Goal: Task Accomplishment & Management: Manage account settings

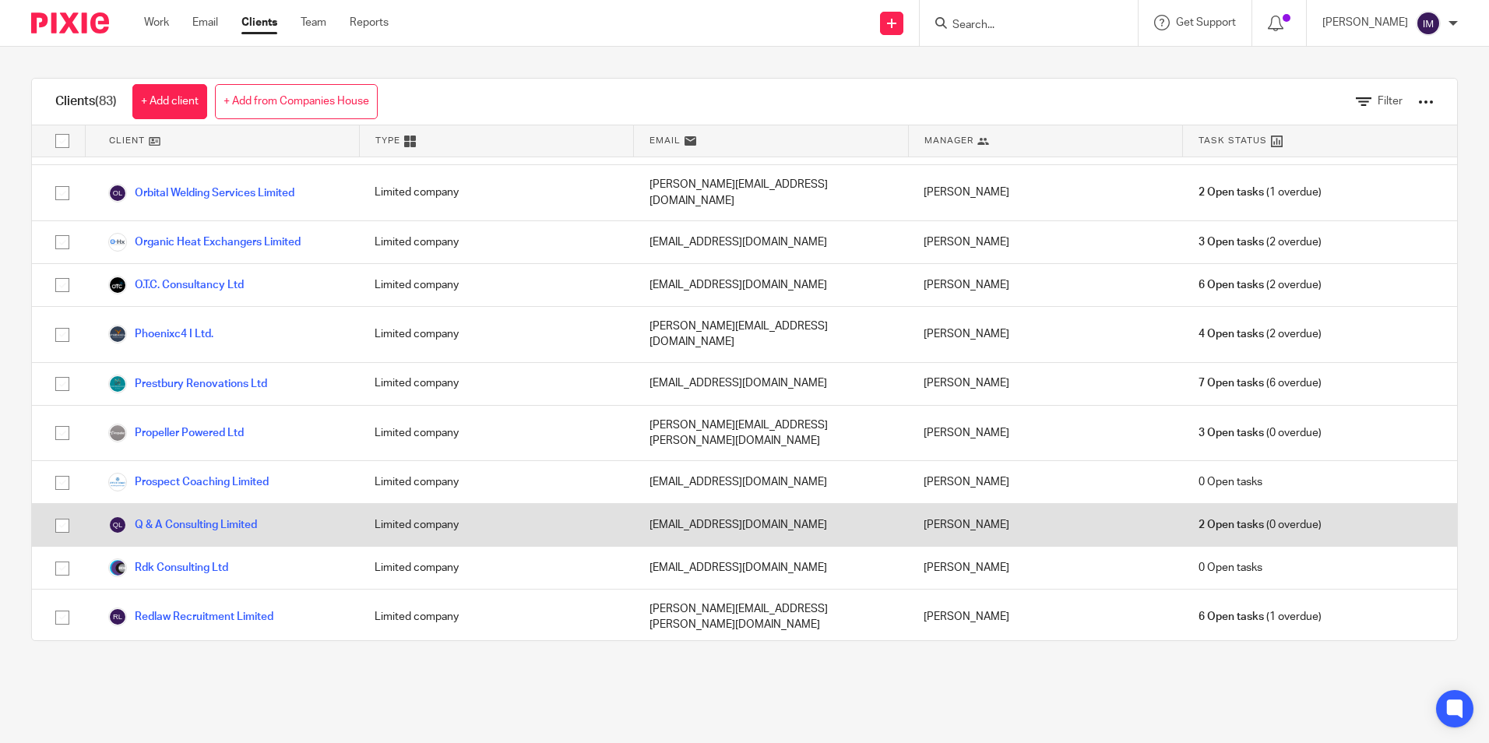
scroll to position [2569, 0]
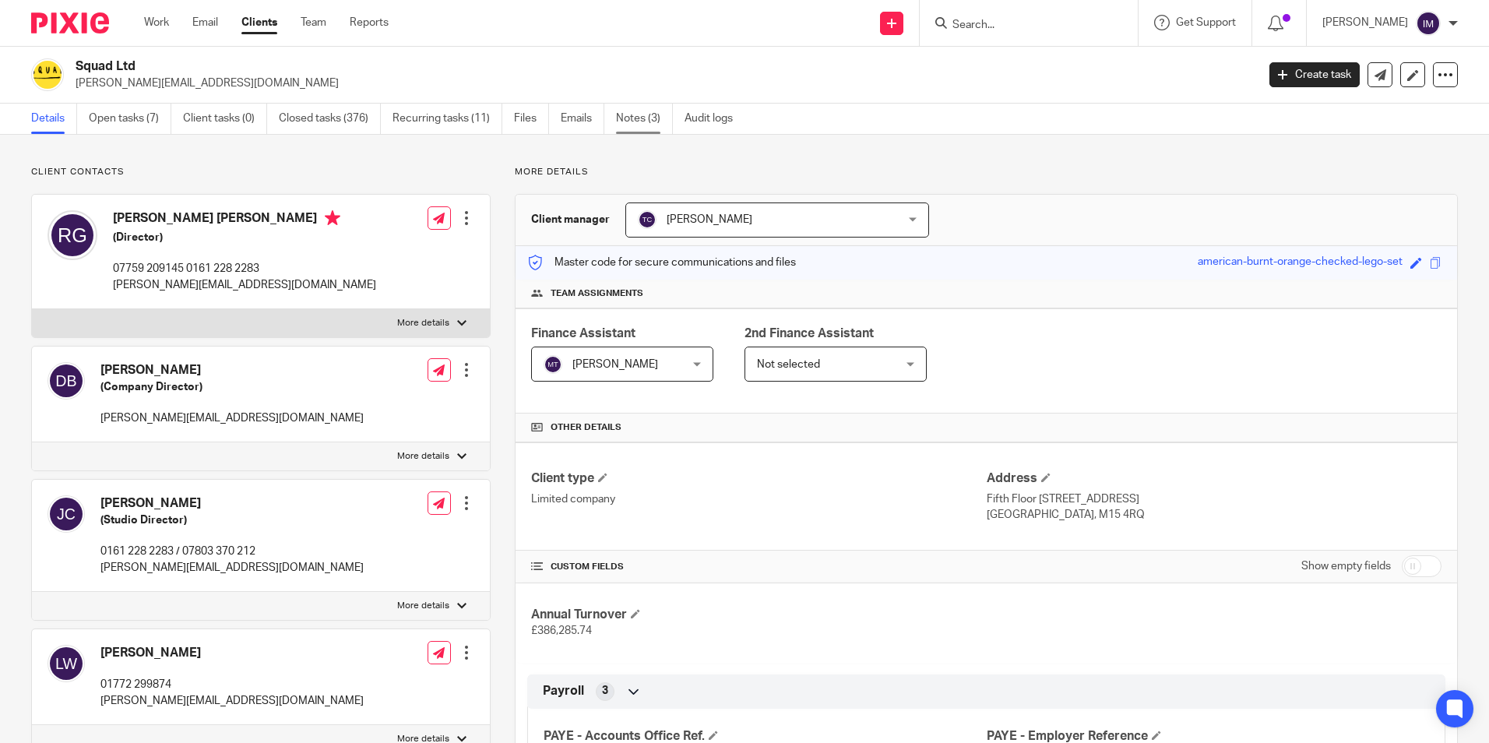
click at [627, 116] on link "Notes (3)" at bounding box center [644, 119] width 57 height 30
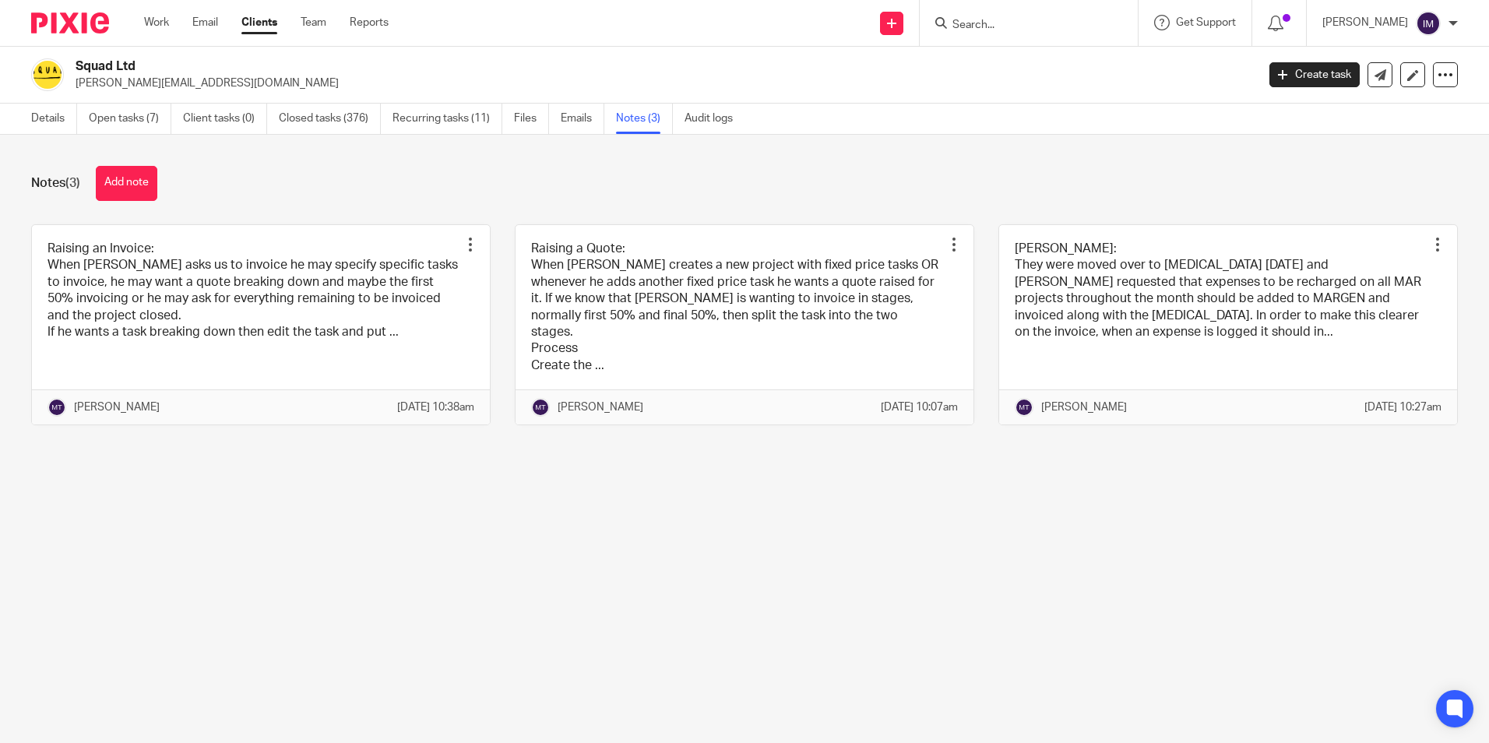
click at [216, 310] on link at bounding box center [261, 325] width 458 height 200
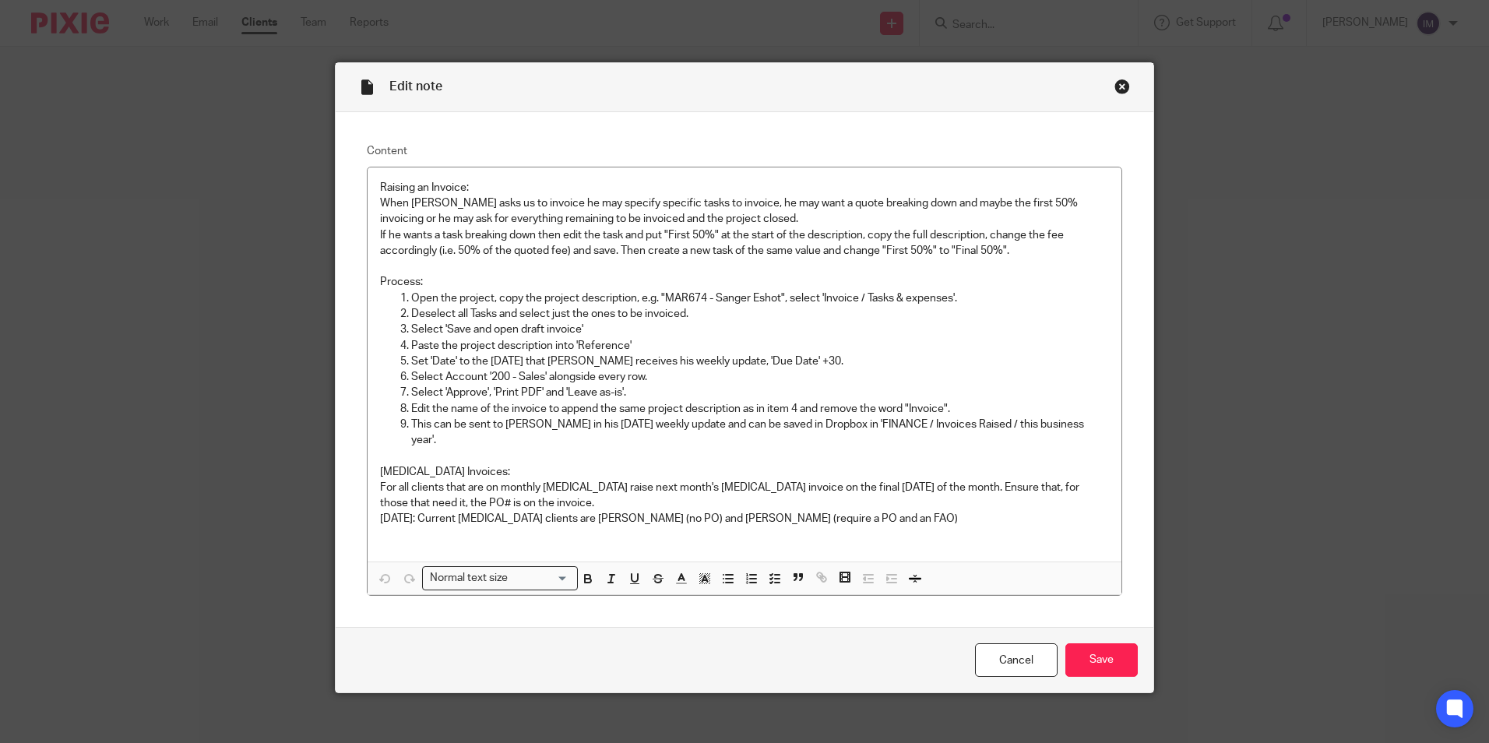
click at [1119, 84] on div "Close this dialog window" at bounding box center [1122, 87] width 16 height 16
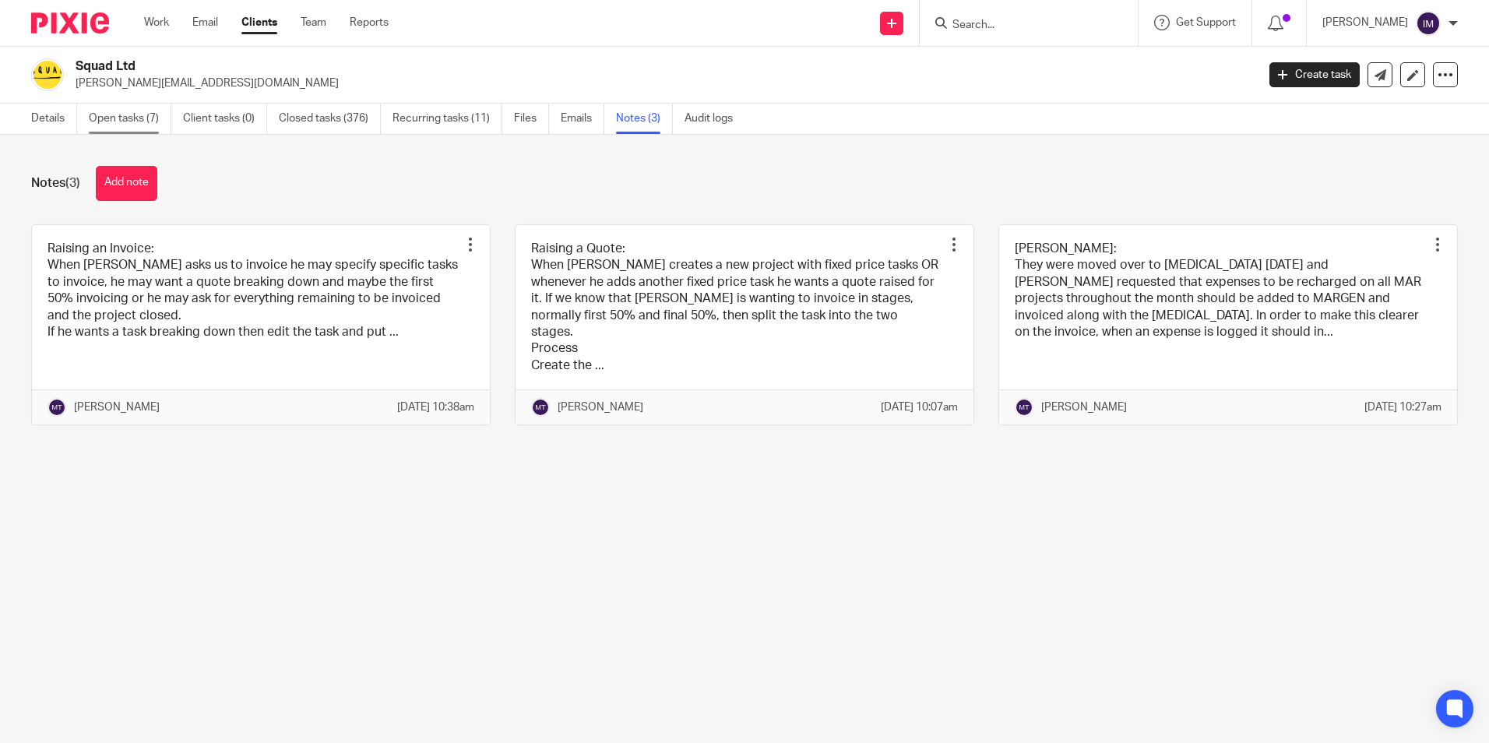
click at [120, 126] on link "Open tasks (7)" at bounding box center [130, 119] width 83 height 30
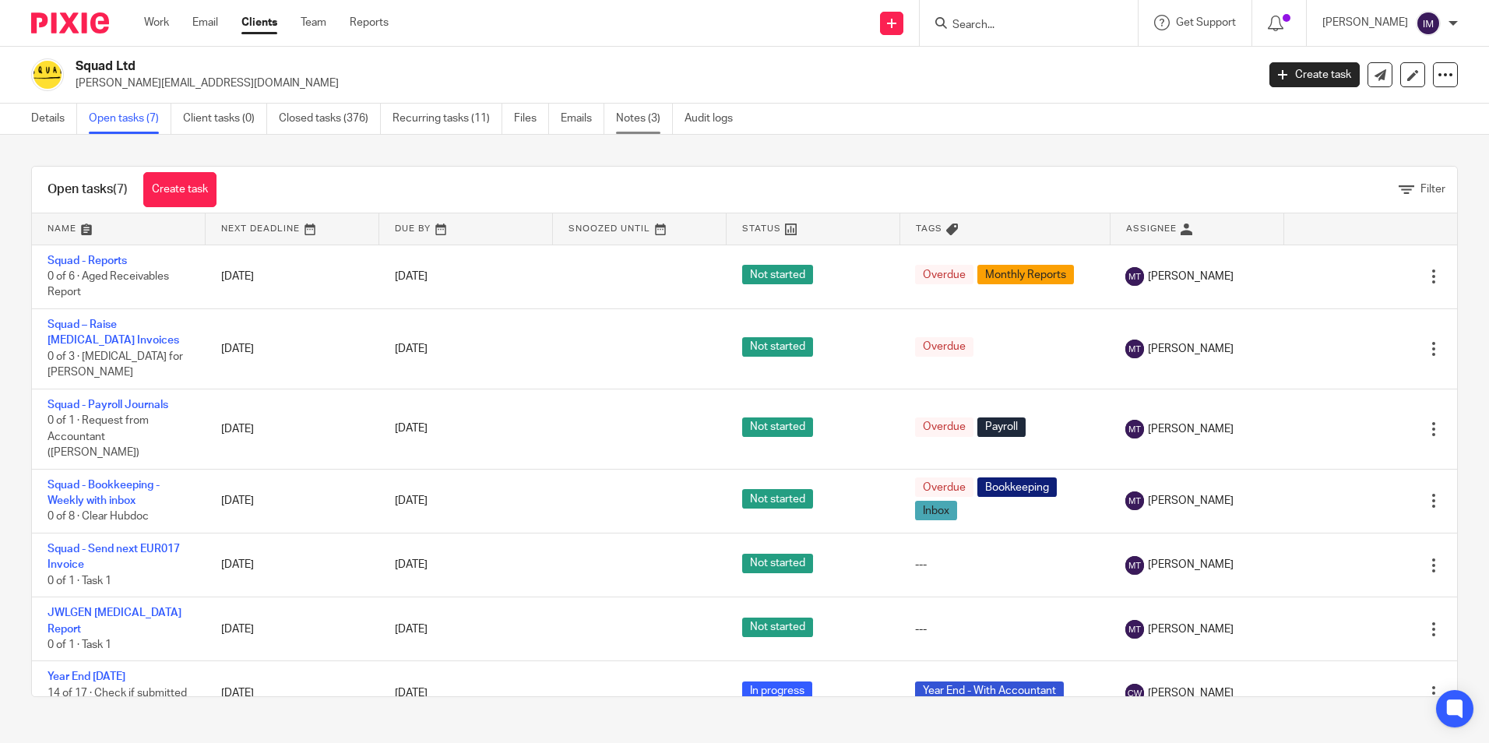
click at [639, 126] on link "Notes (3)" at bounding box center [644, 119] width 57 height 30
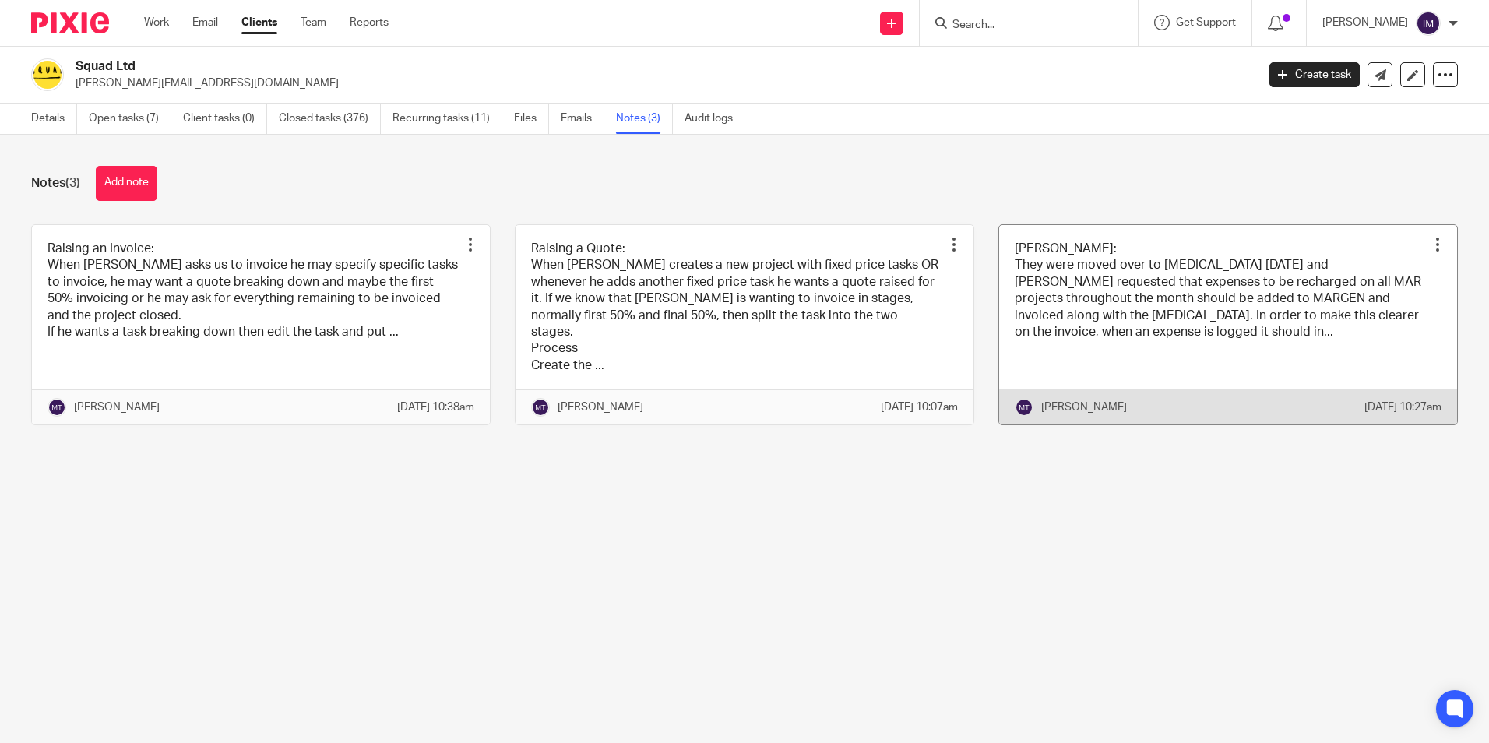
click at [1078, 303] on link at bounding box center [1228, 325] width 458 height 200
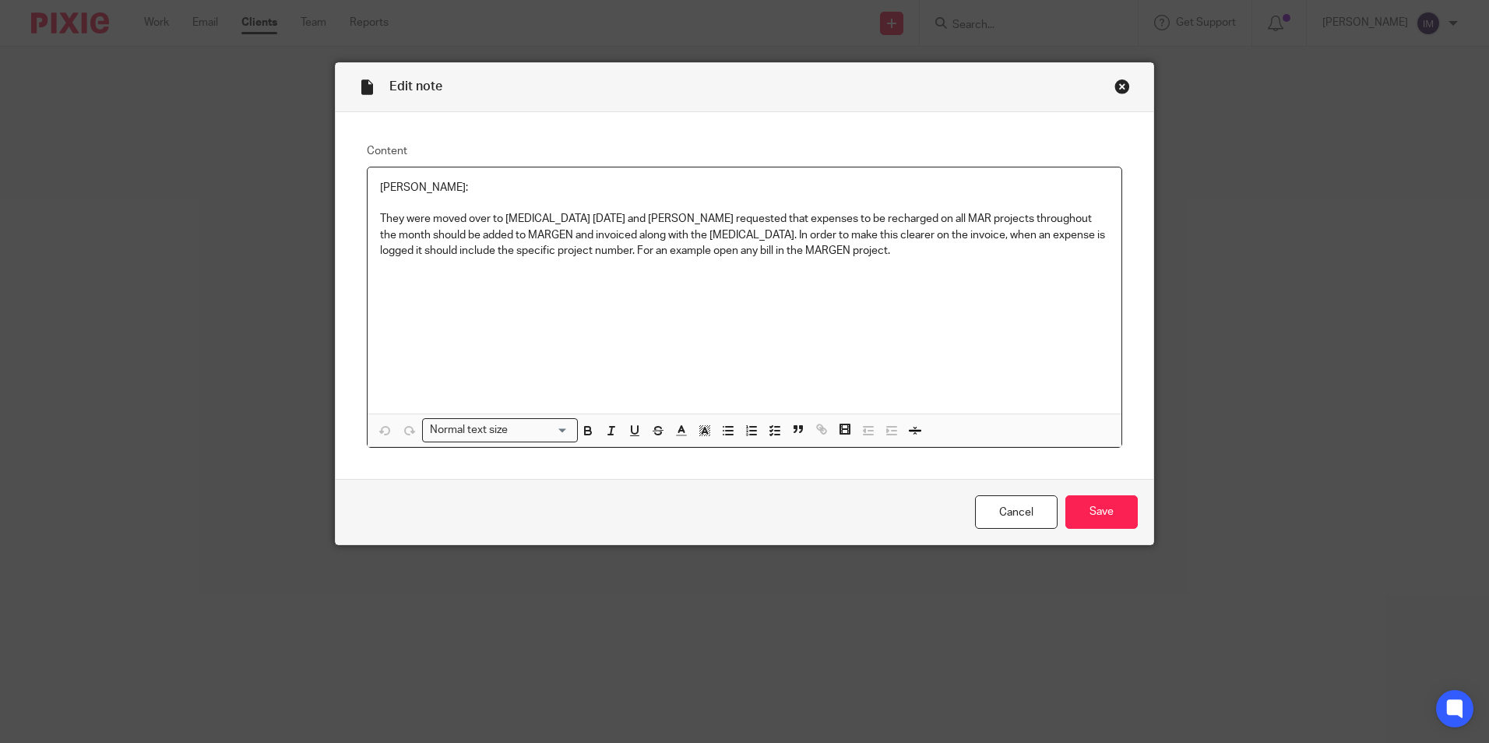
click at [1118, 85] on div "Close this dialog window" at bounding box center [1122, 87] width 16 height 16
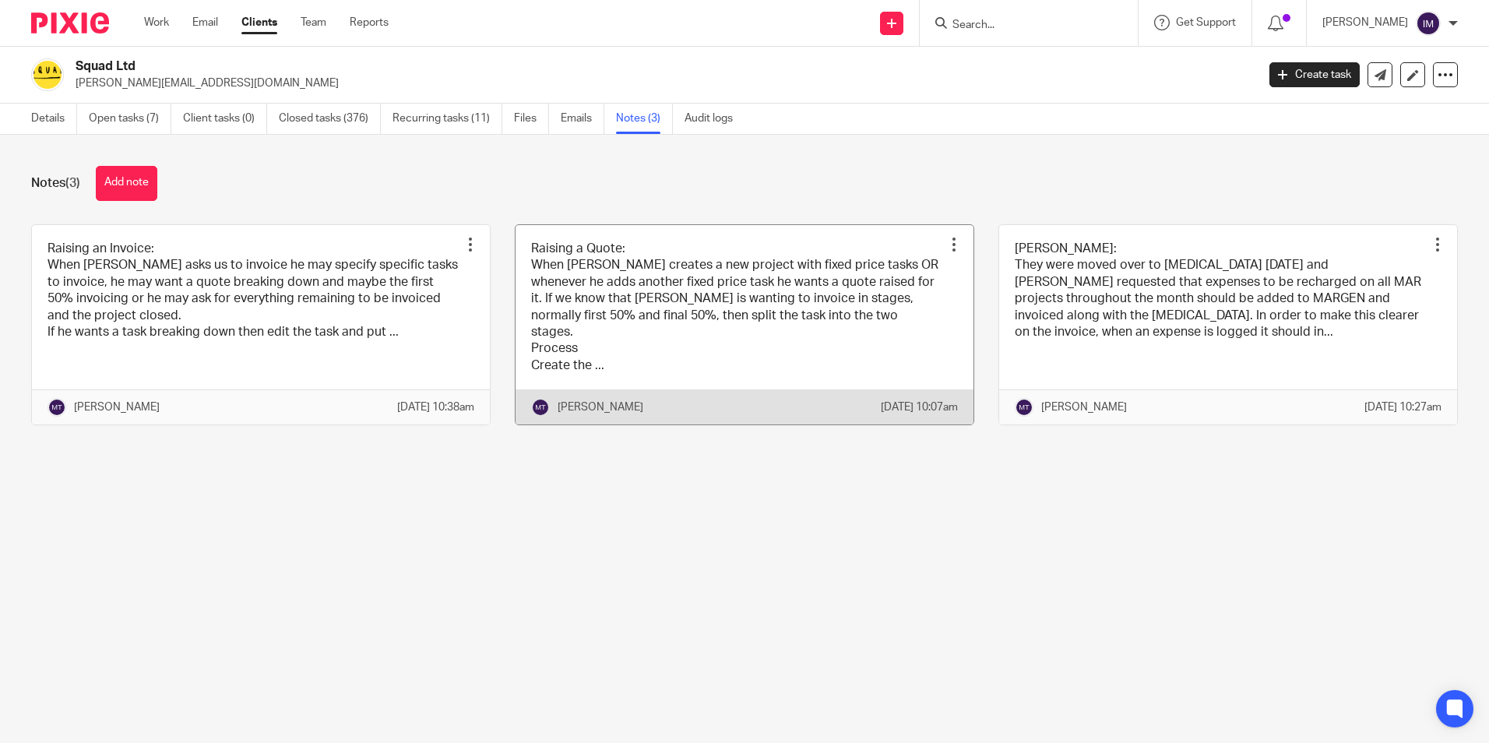
click at [677, 297] on link at bounding box center [744, 325] width 458 height 200
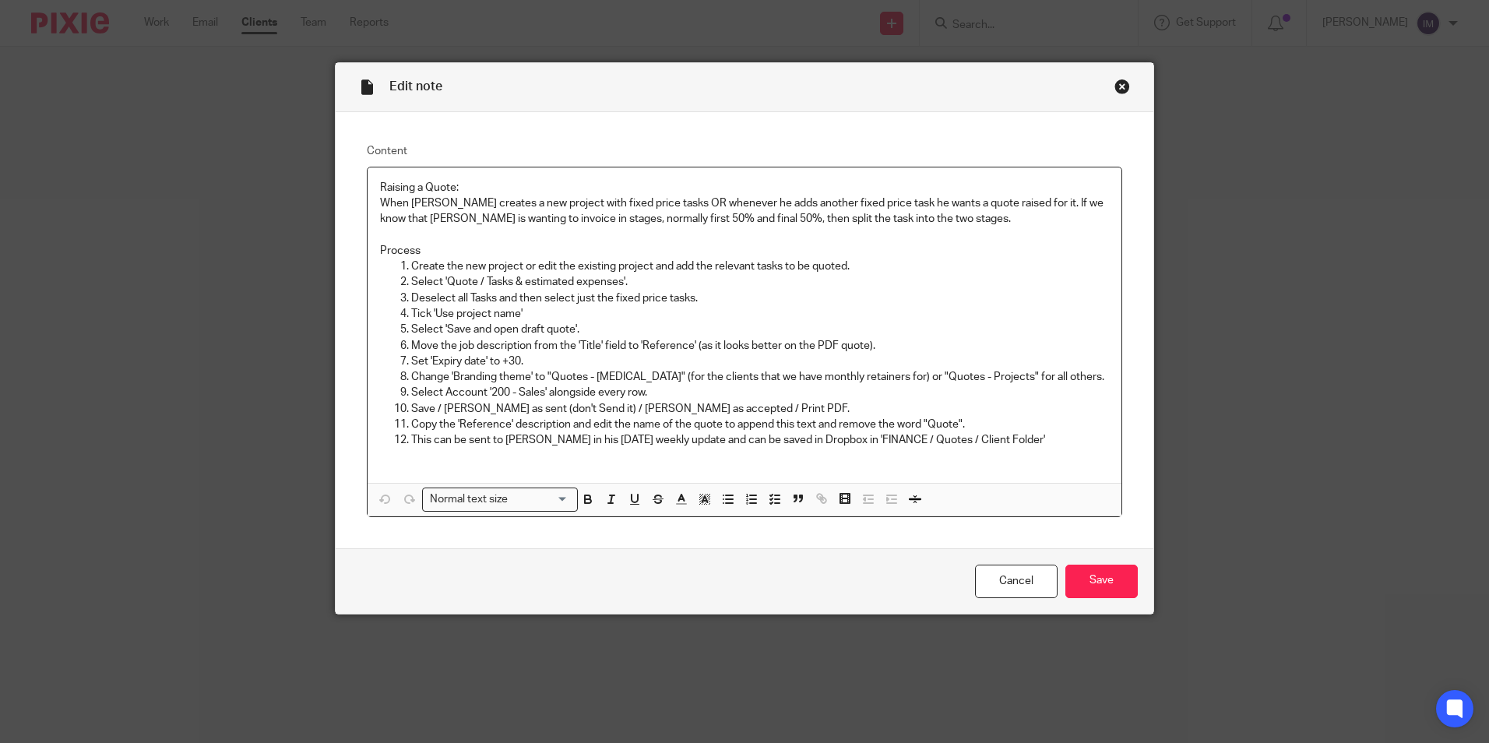
click at [1114, 79] on div "Close this dialog window" at bounding box center [1122, 87] width 16 height 16
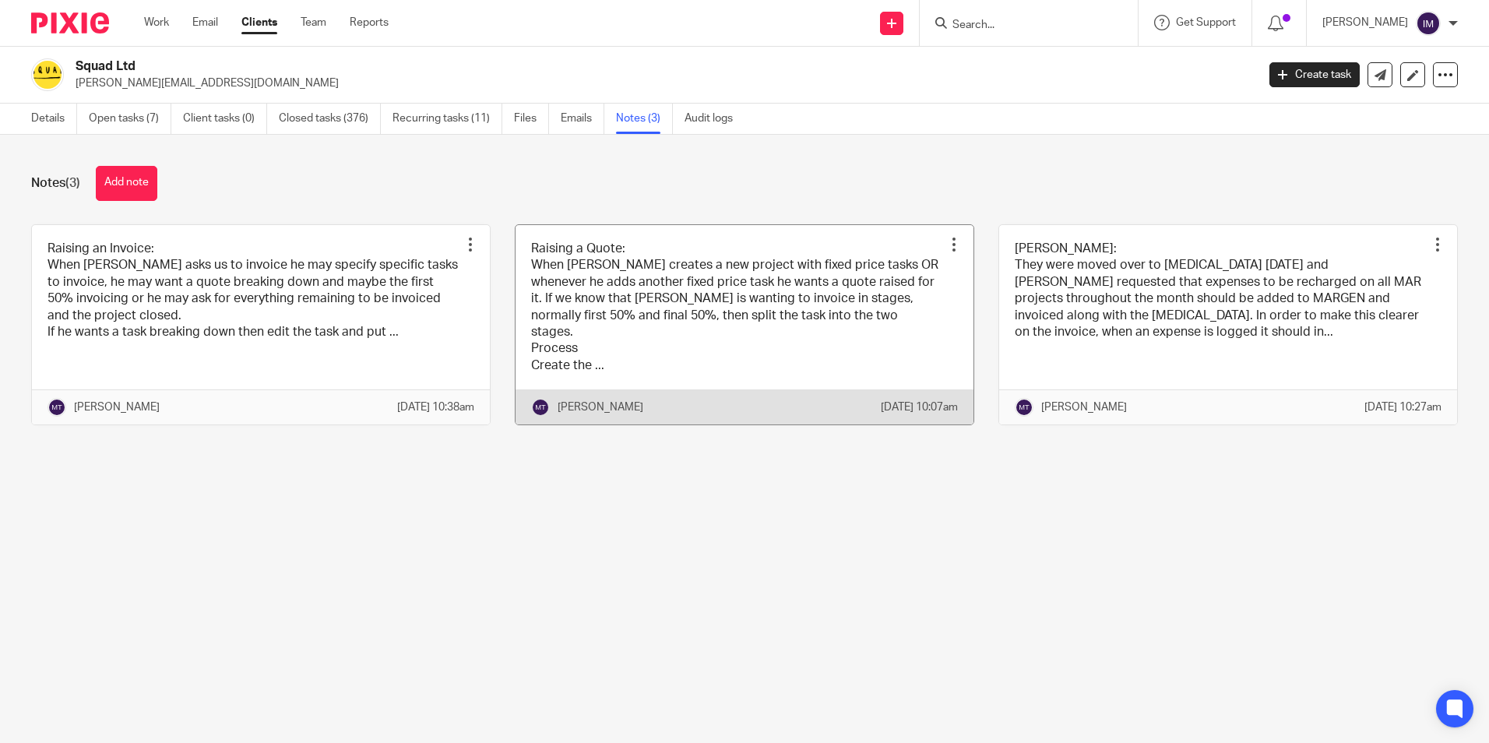
click at [688, 297] on link at bounding box center [744, 325] width 458 height 200
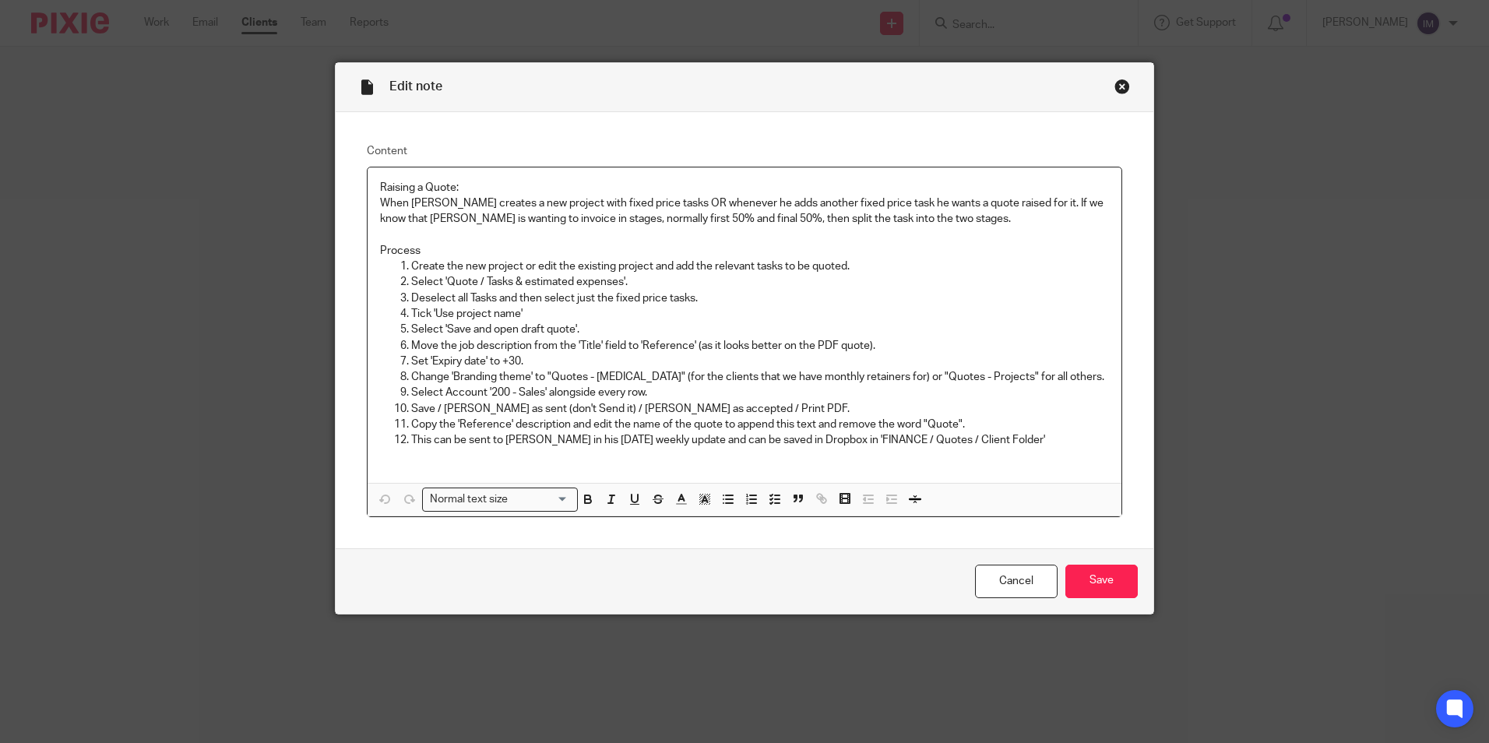
click at [1117, 89] on div "Close this dialog window" at bounding box center [1122, 87] width 16 height 16
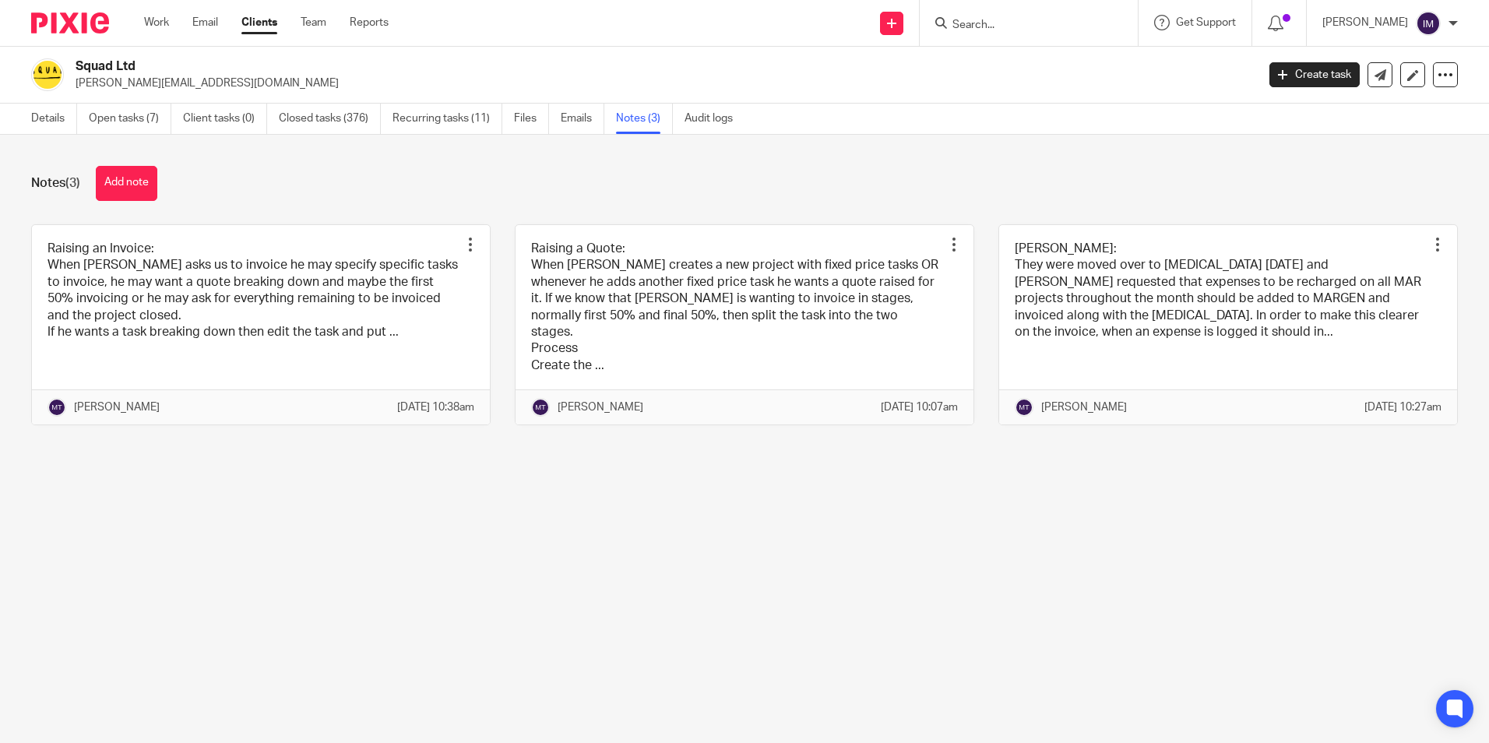
click at [285, 282] on link at bounding box center [261, 325] width 458 height 200
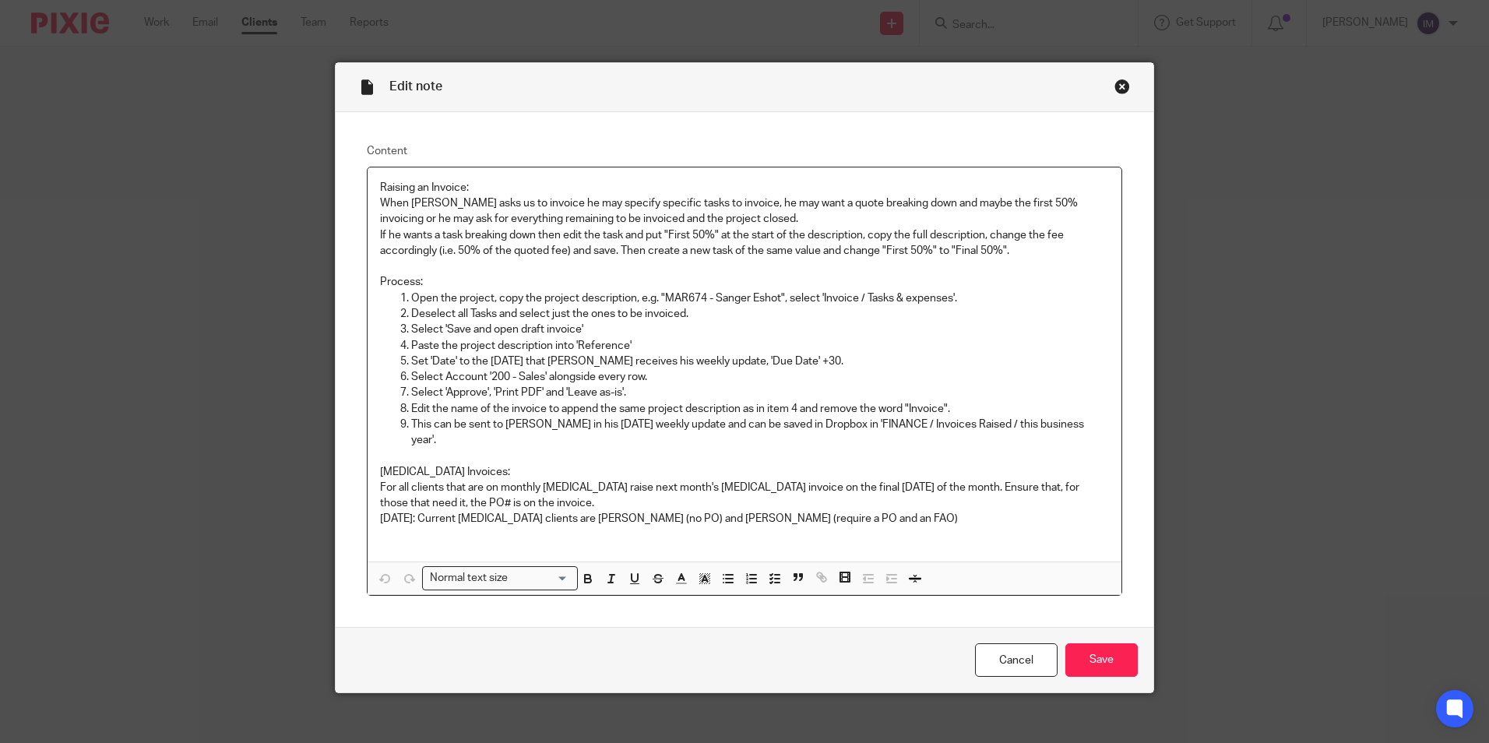
click at [1120, 90] on div "Close this dialog window" at bounding box center [1122, 87] width 16 height 16
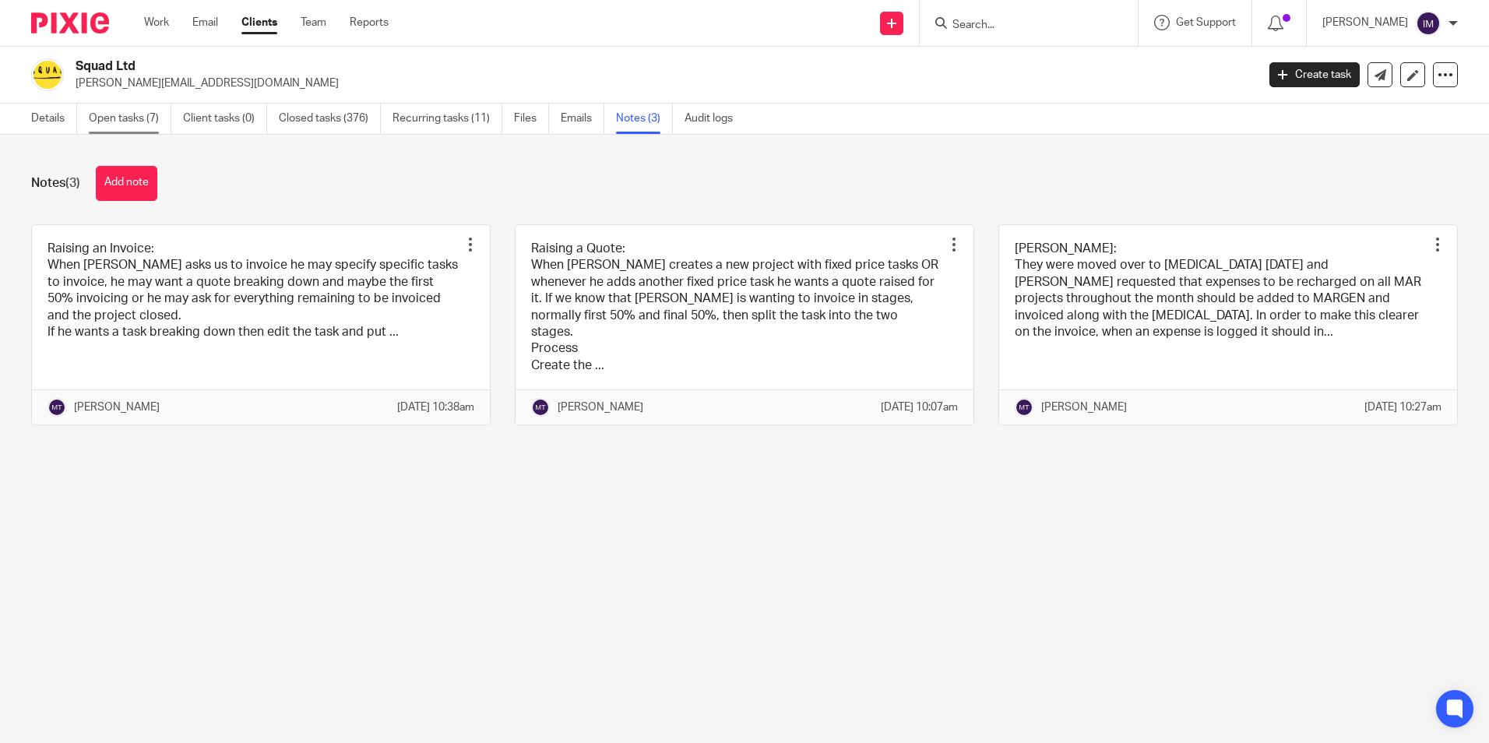
click at [125, 116] on link "Open tasks (7)" at bounding box center [130, 119] width 83 height 30
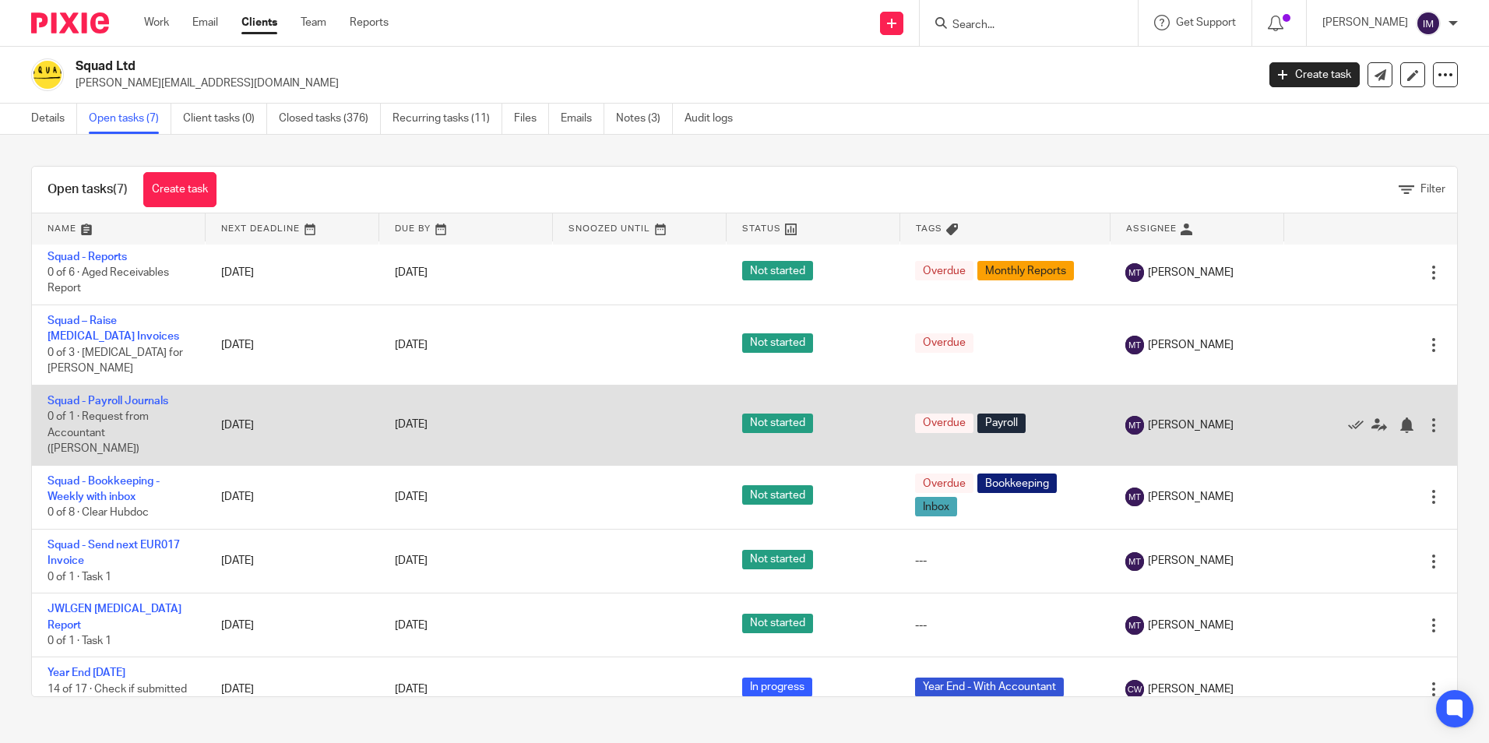
scroll to position [5, 0]
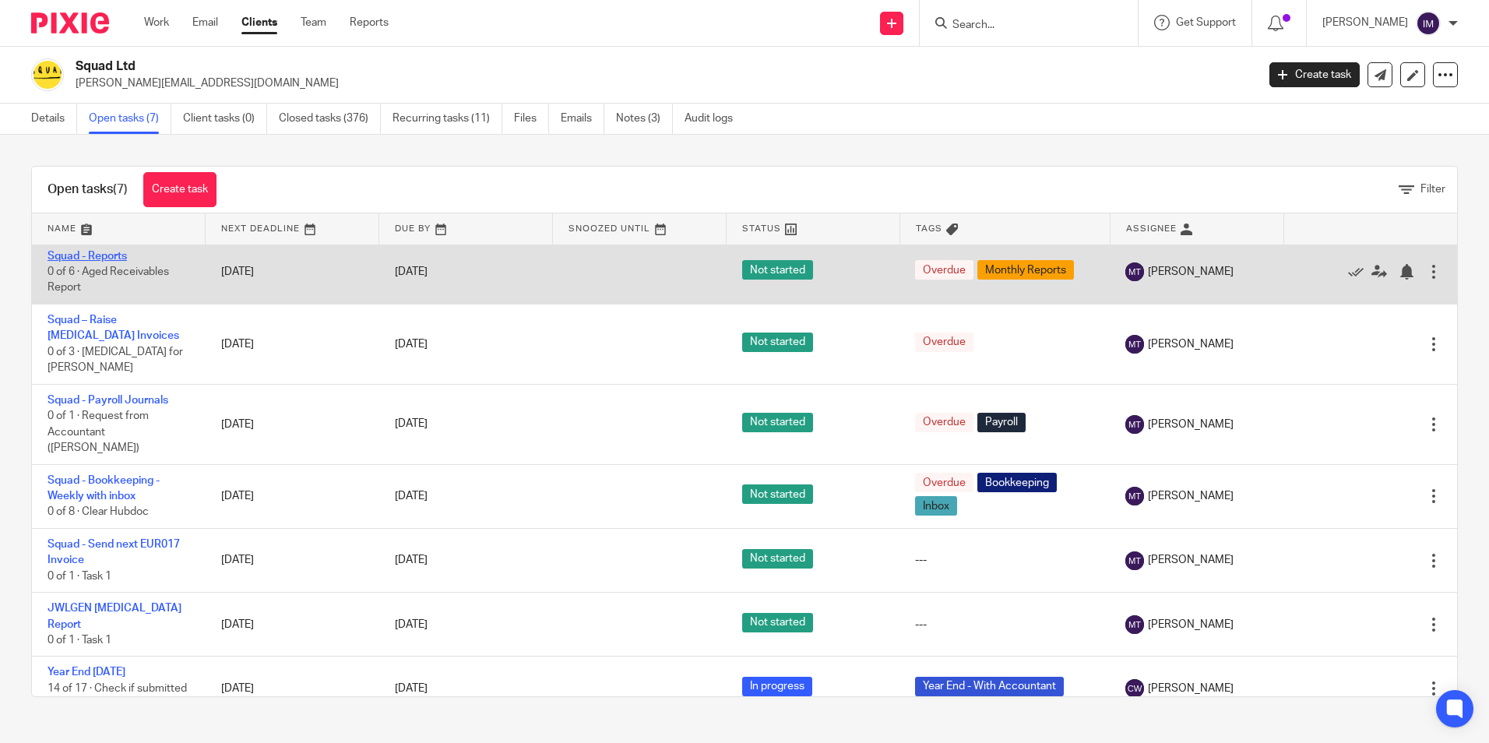
click at [82, 260] on link "Squad - Reports" at bounding box center [86, 256] width 79 height 11
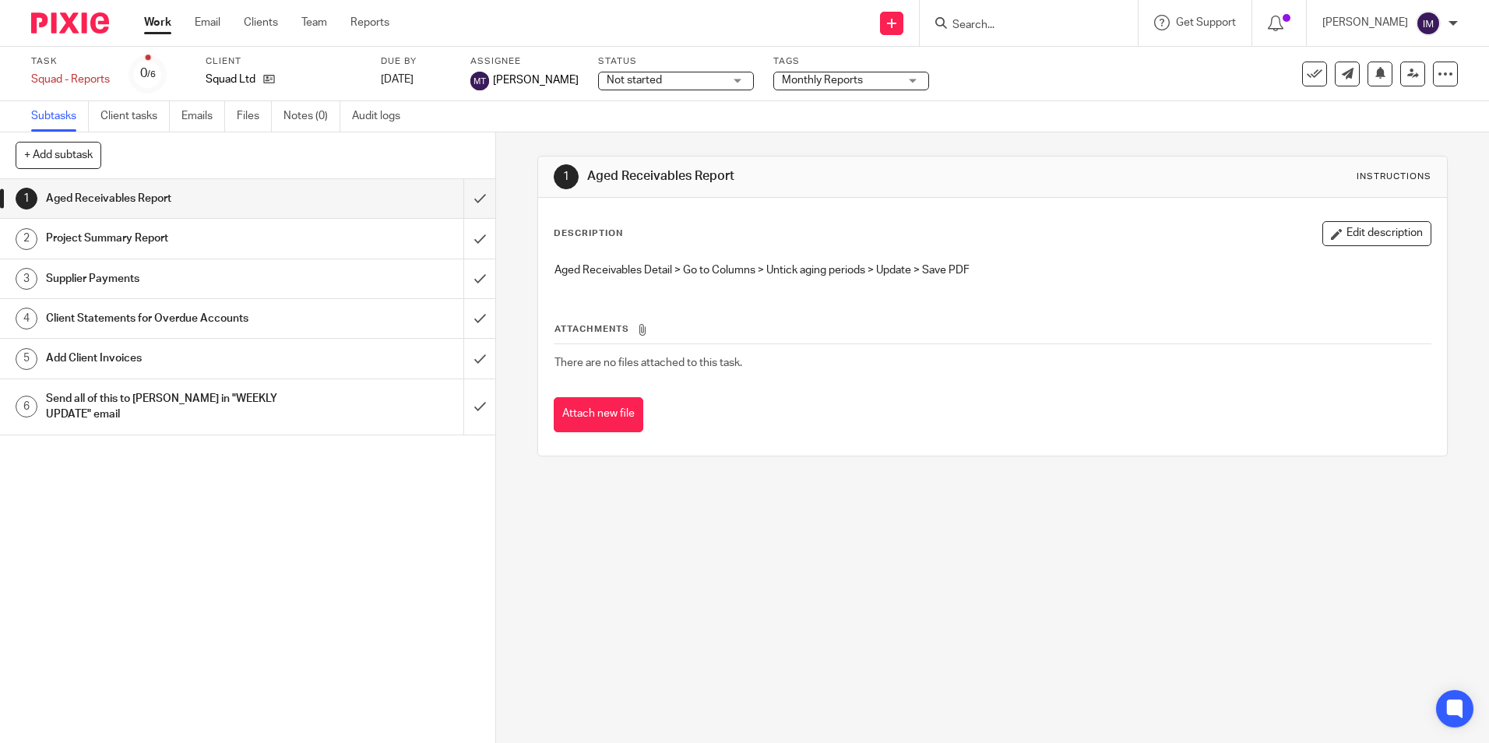
click at [211, 232] on h1 "Project Summary Report" at bounding box center [180, 238] width 268 height 23
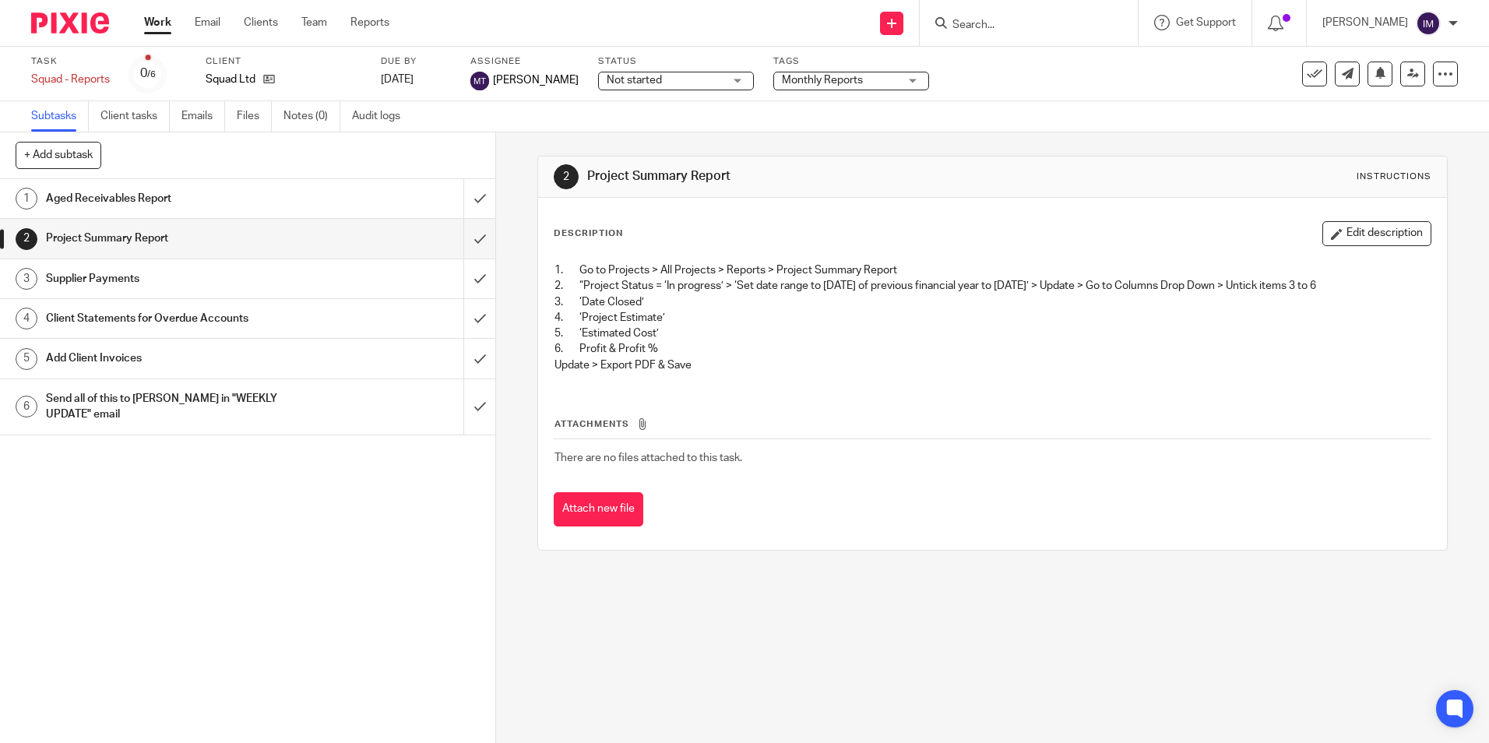
click at [171, 283] on h1 "Supplier Payments" at bounding box center [180, 278] width 268 height 23
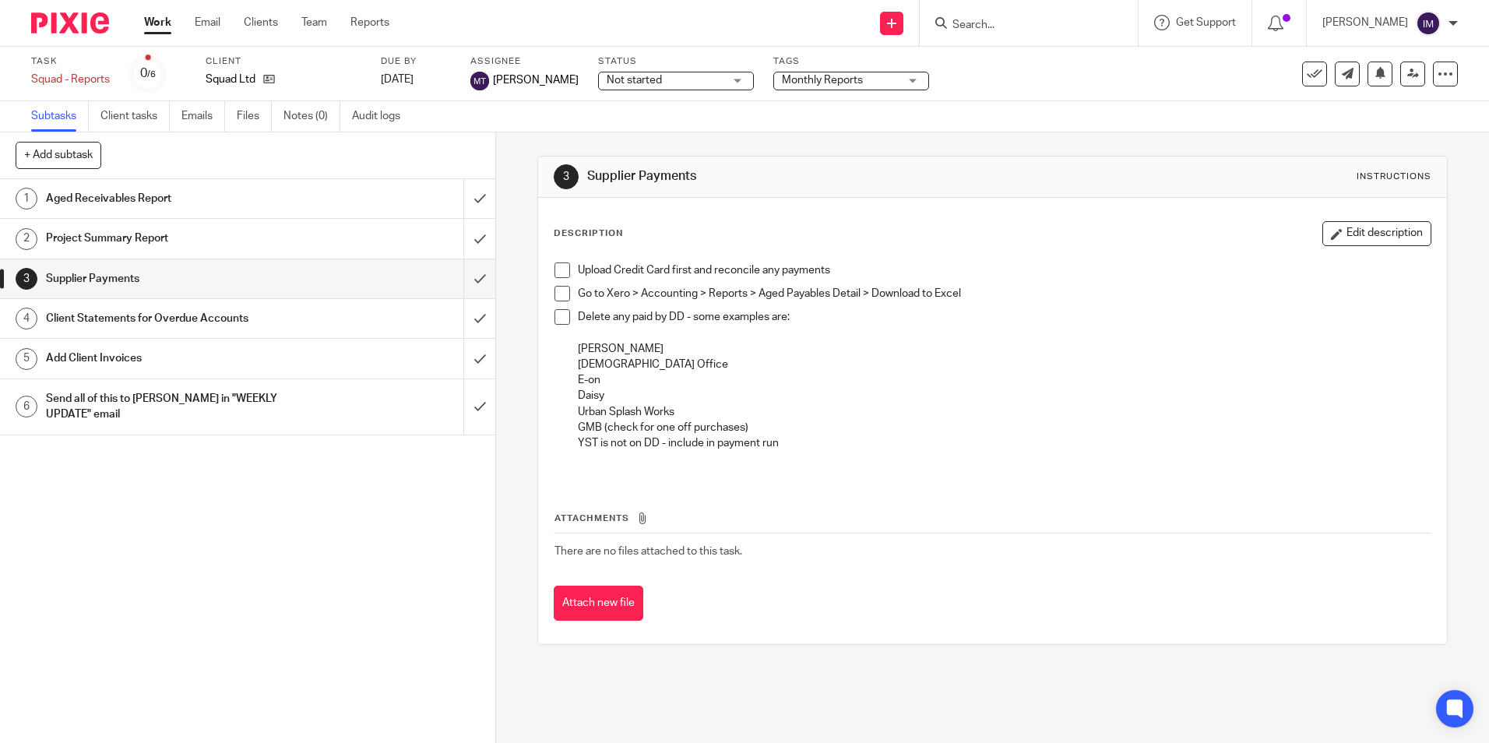
click at [160, 313] on h1 "Client Statements for Overdue Accounts" at bounding box center [180, 318] width 268 height 23
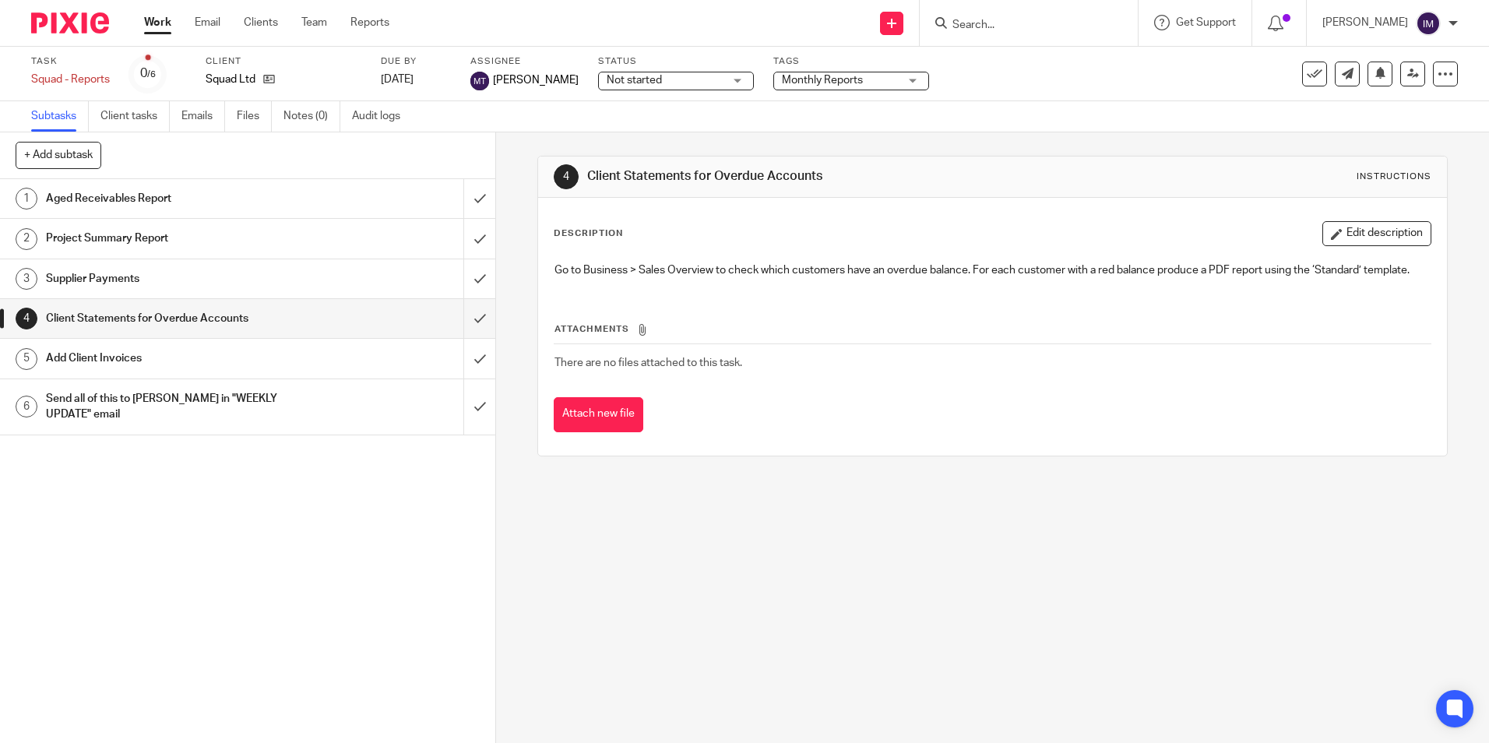
click at [227, 367] on h1 "Add Client Invoices" at bounding box center [180, 357] width 268 height 23
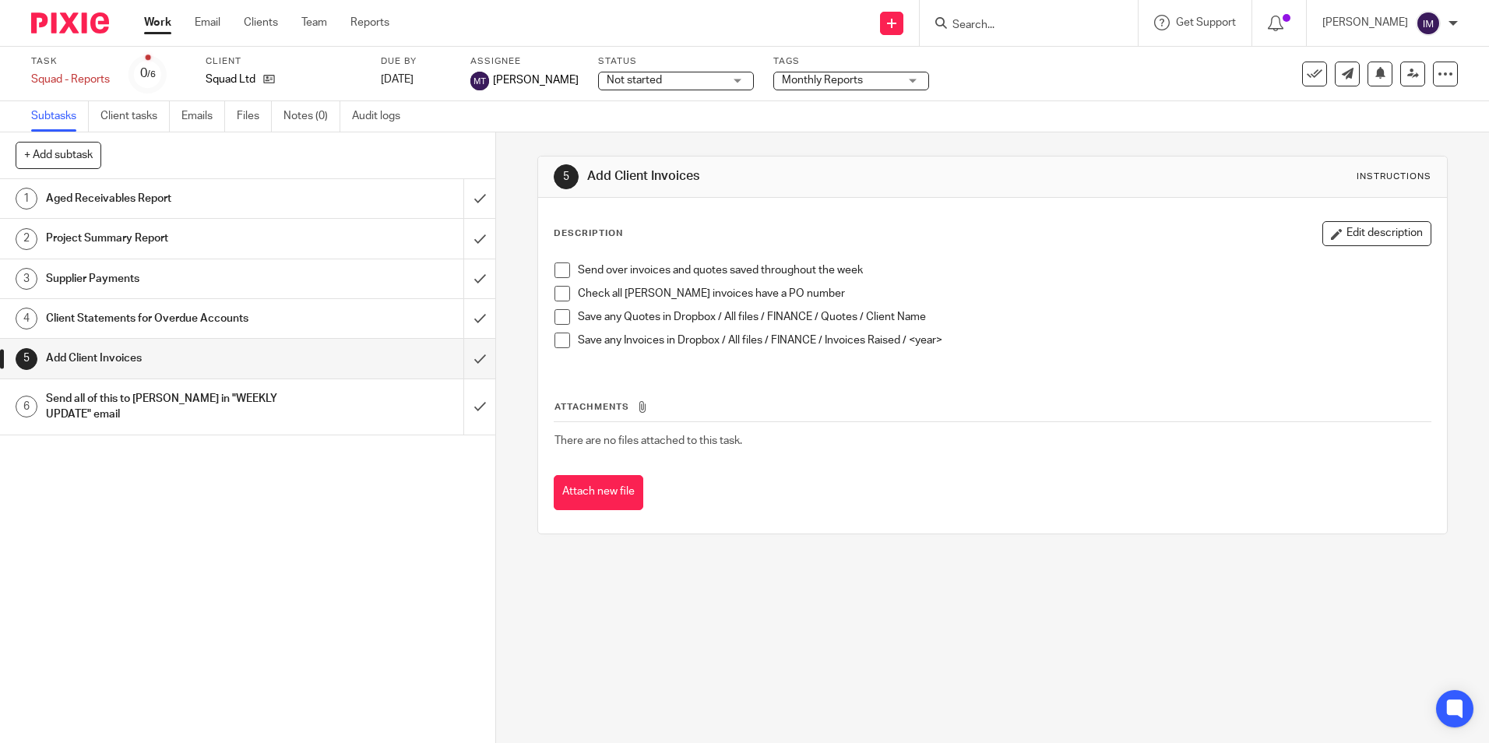
click at [220, 402] on h1 "Send all of this to [PERSON_NAME] in "WEEKLY UPDATE" email" at bounding box center [180, 407] width 268 height 40
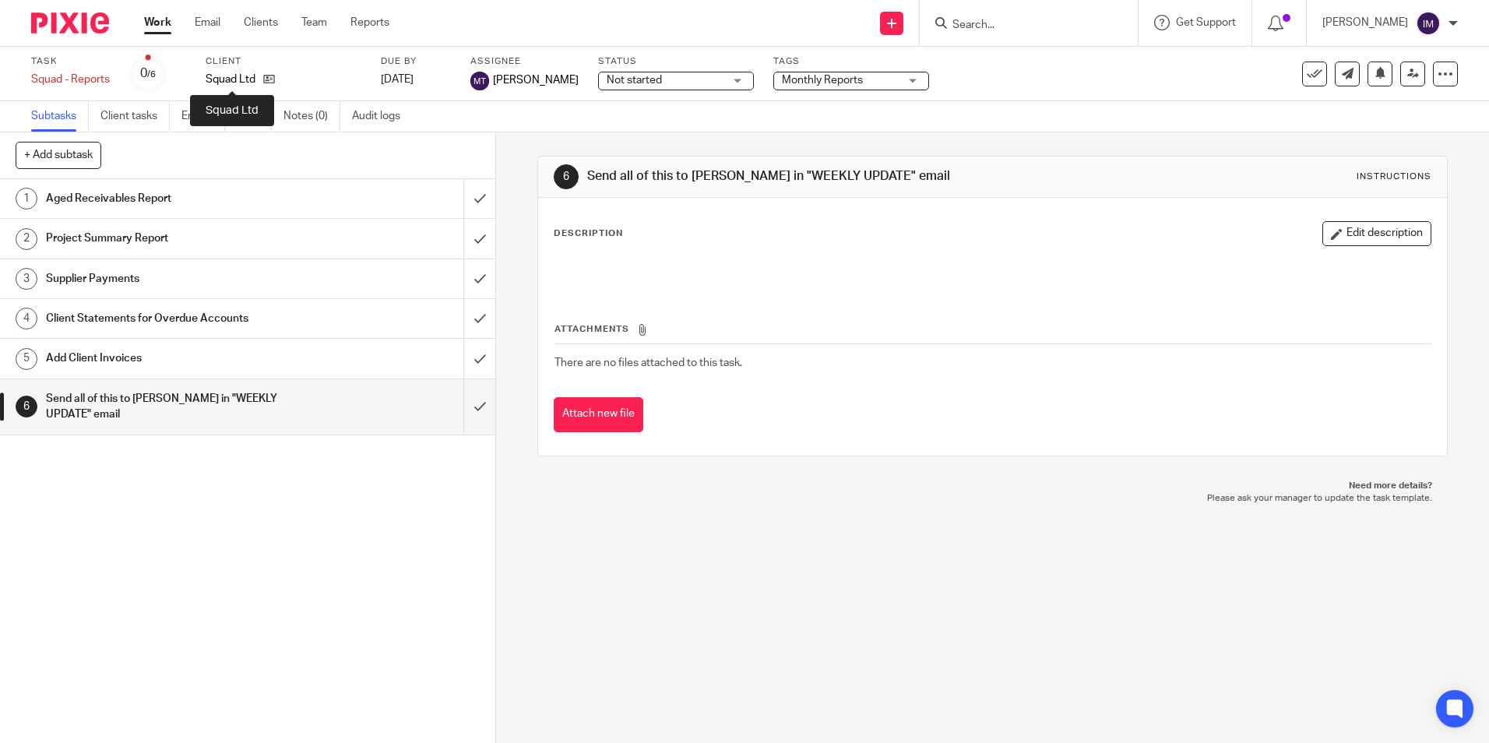
click at [220, 80] on p "Squad Ltd" at bounding box center [231, 80] width 50 height 16
click at [269, 81] on icon at bounding box center [269, 79] width 12 height 12
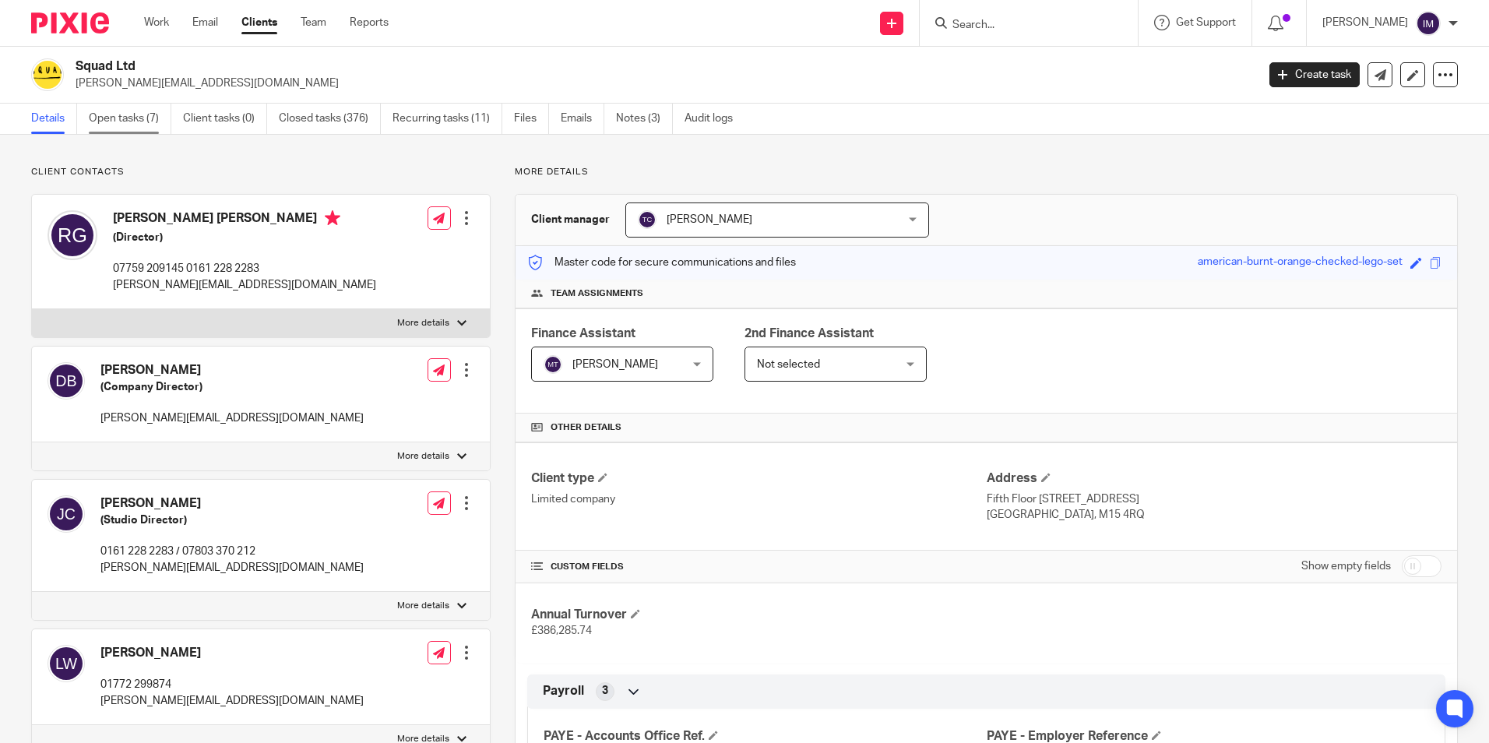
click at [113, 119] on link "Open tasks (7)" at bounding box center [130, 119] width 83 height 30
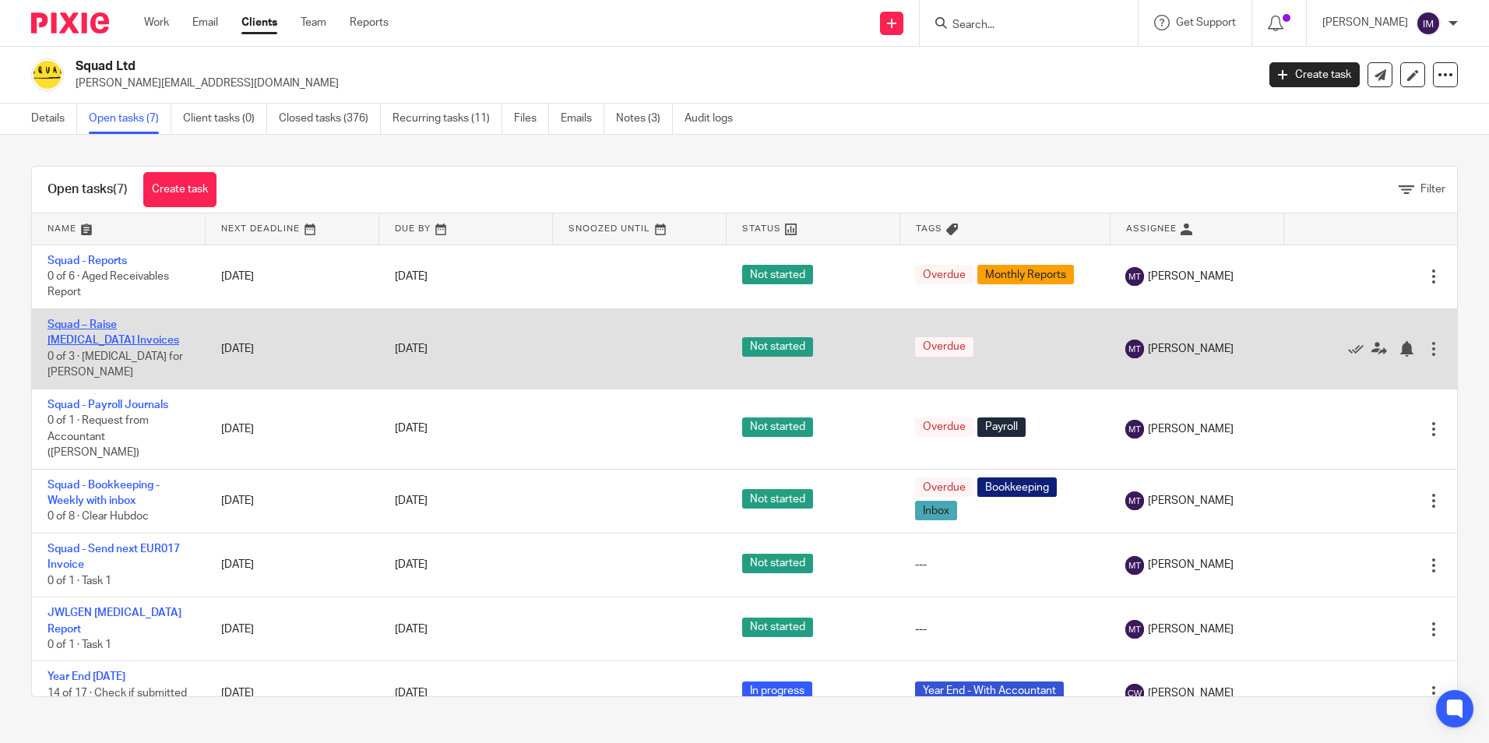
click at [96, 329] on link "Squad – Raise [MEDICAL_DATA] Invoices" at bounding box center [113, 332] width 132 height 26
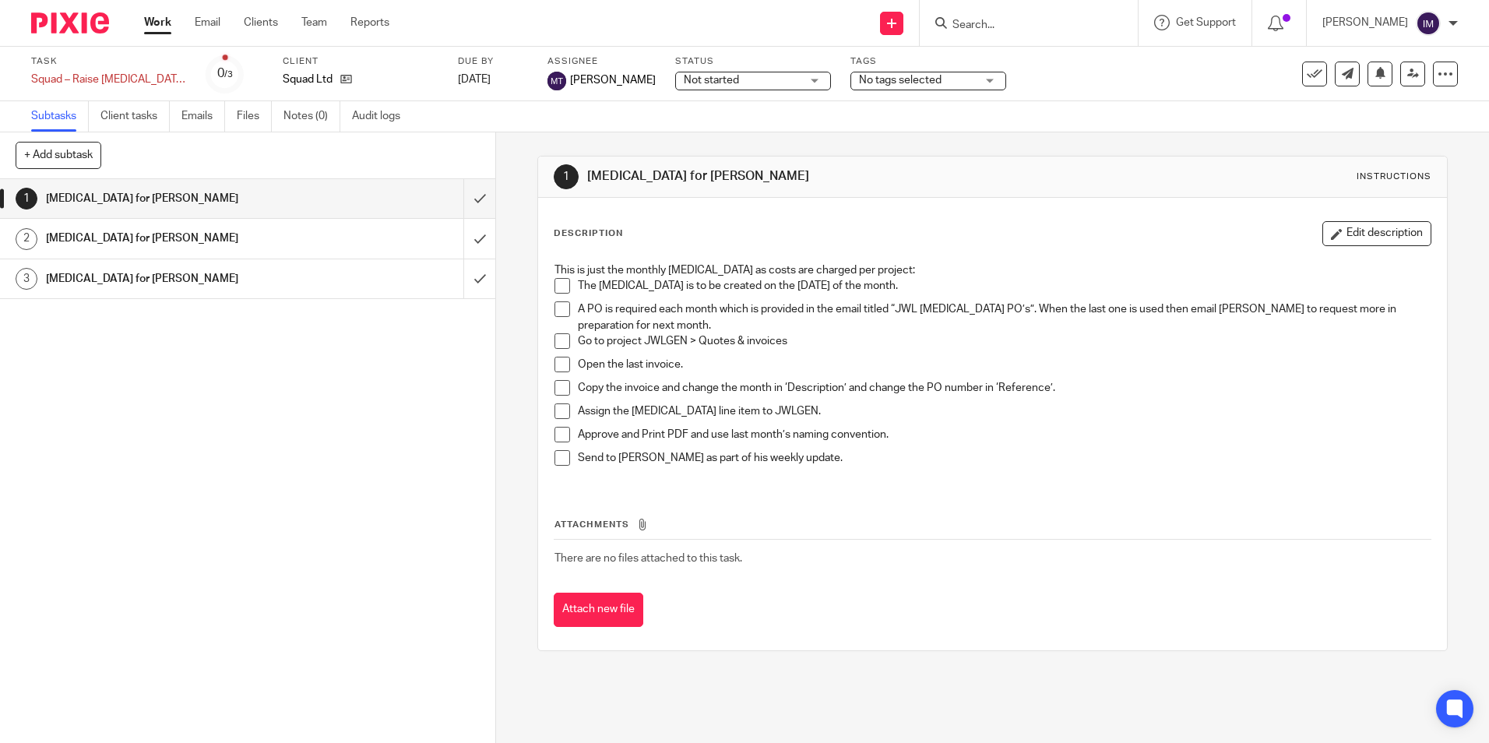
click at [191, 239] on h1 "[MEDICAL_DATA] for [PERSON_NAME]" at bounding box center [180, 238] width 268 height 23
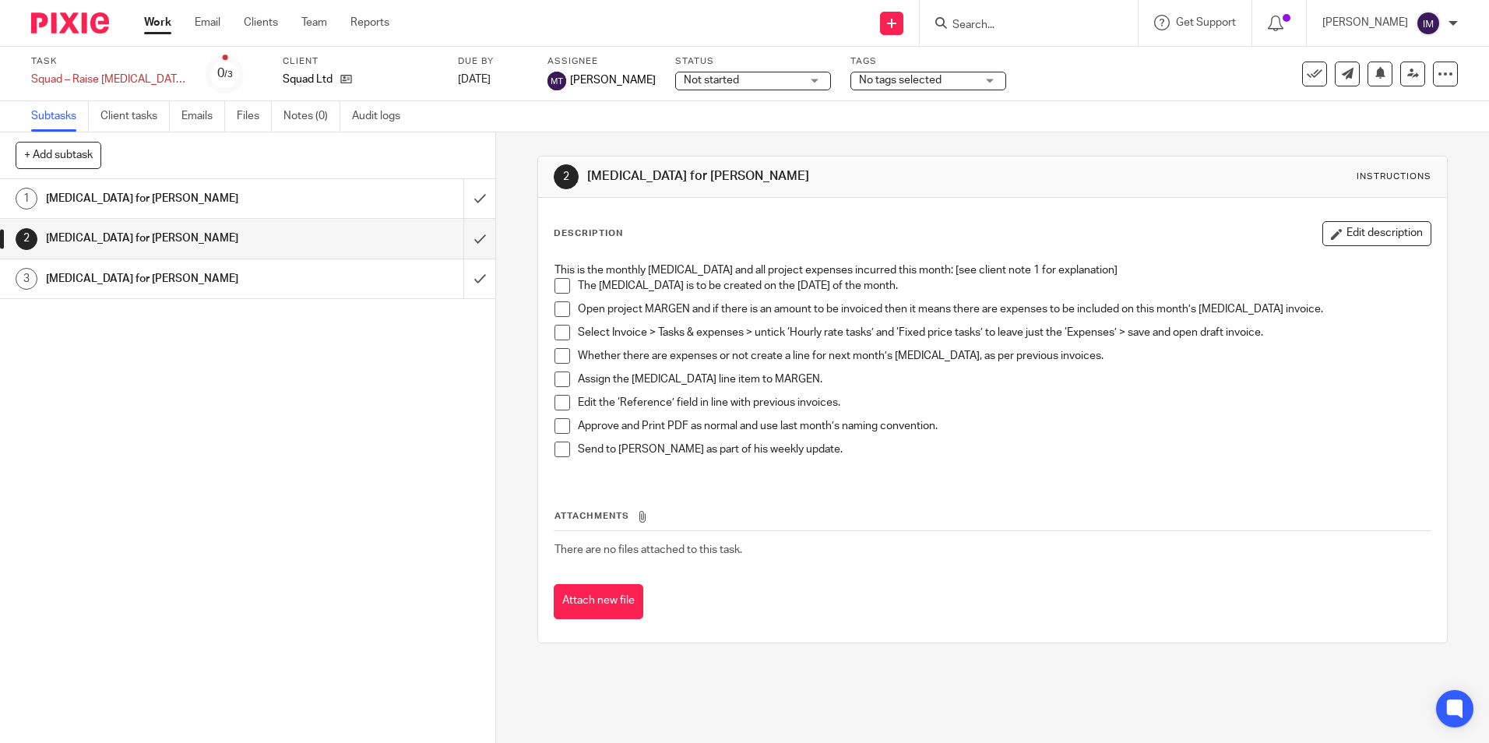
click at [237, 283] on h1 "Retainer for Gretna Green" at bounding box center [180, 278] width 268 height 23
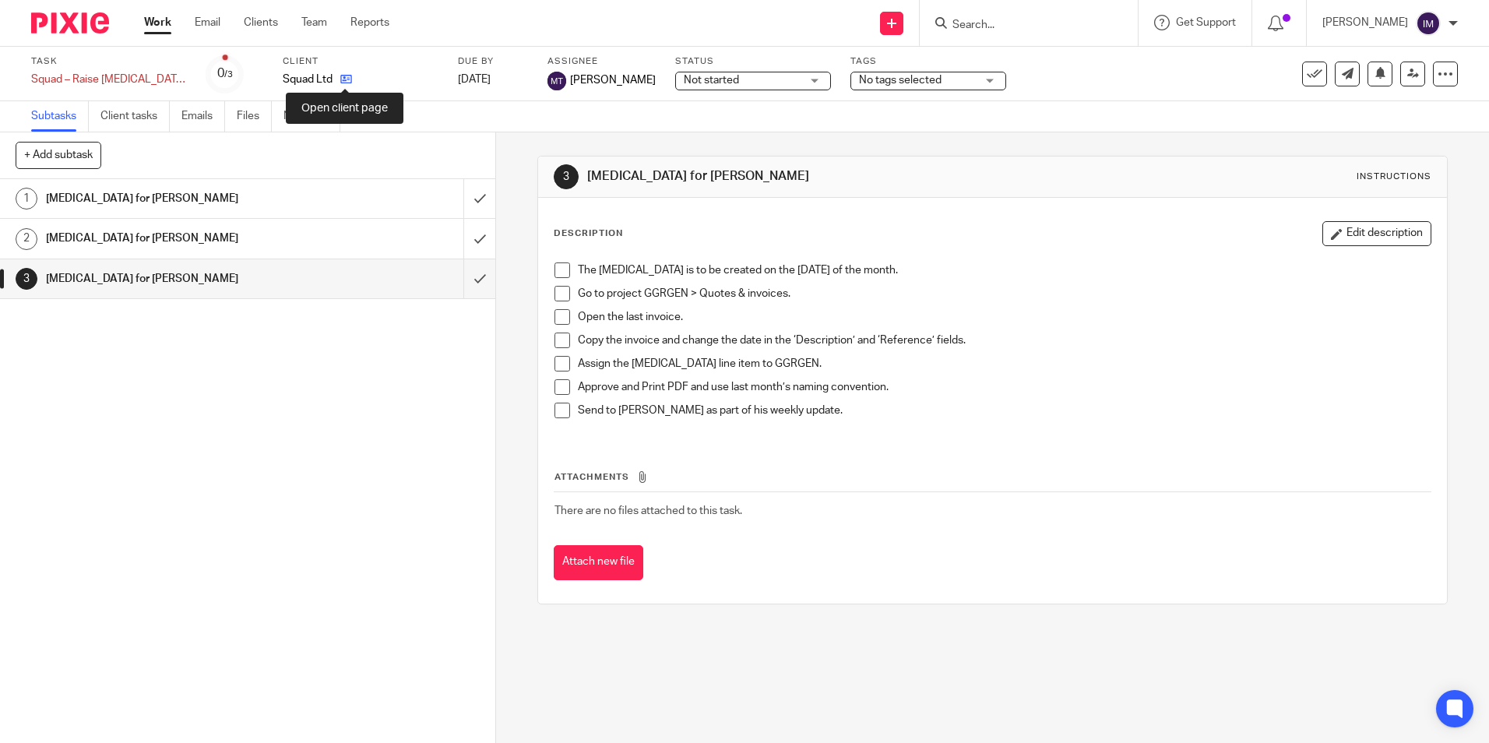
click at [340, 83] on icon at bounding box center [346, 79] width 12 height 12
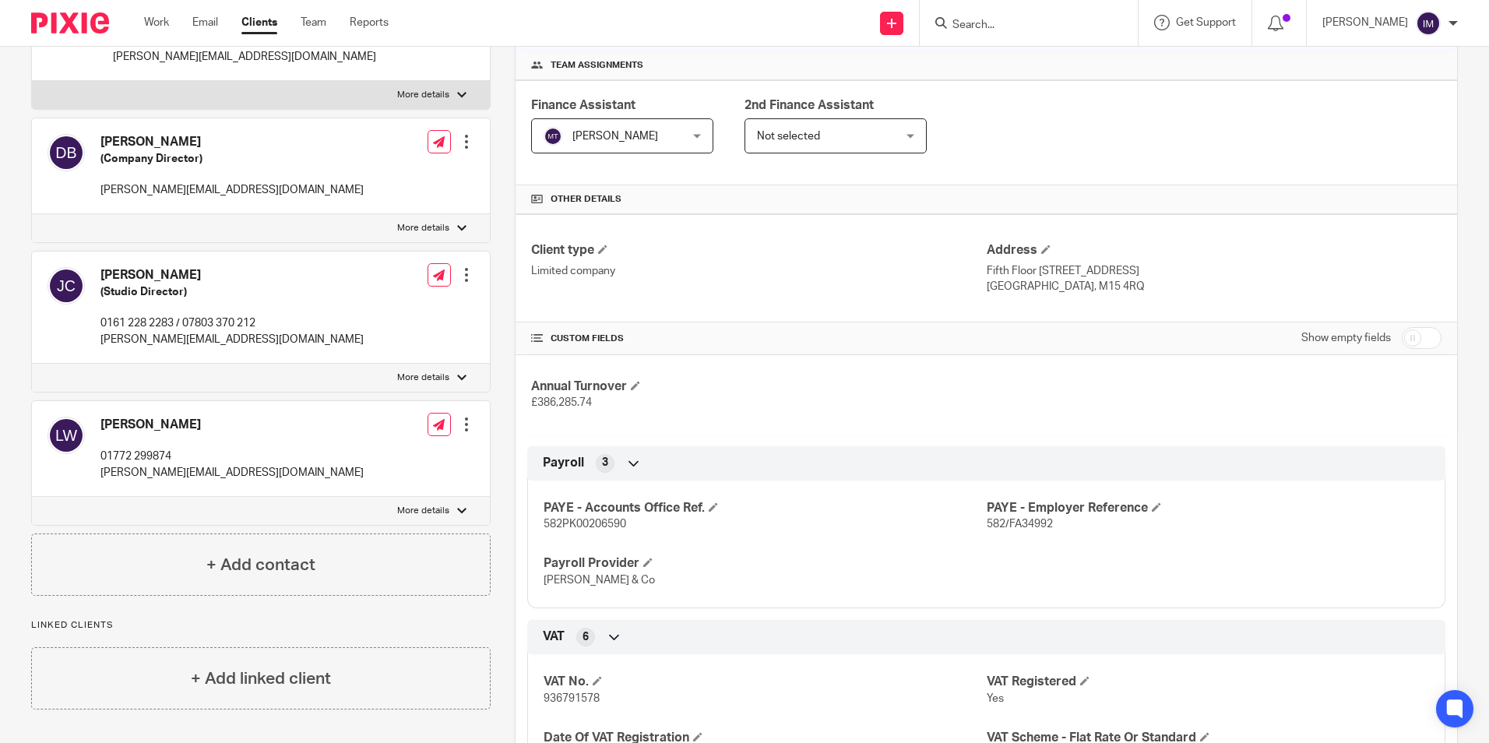
scroll to position [156, 0]
